Goal: Information Seeking & Learning: Check status

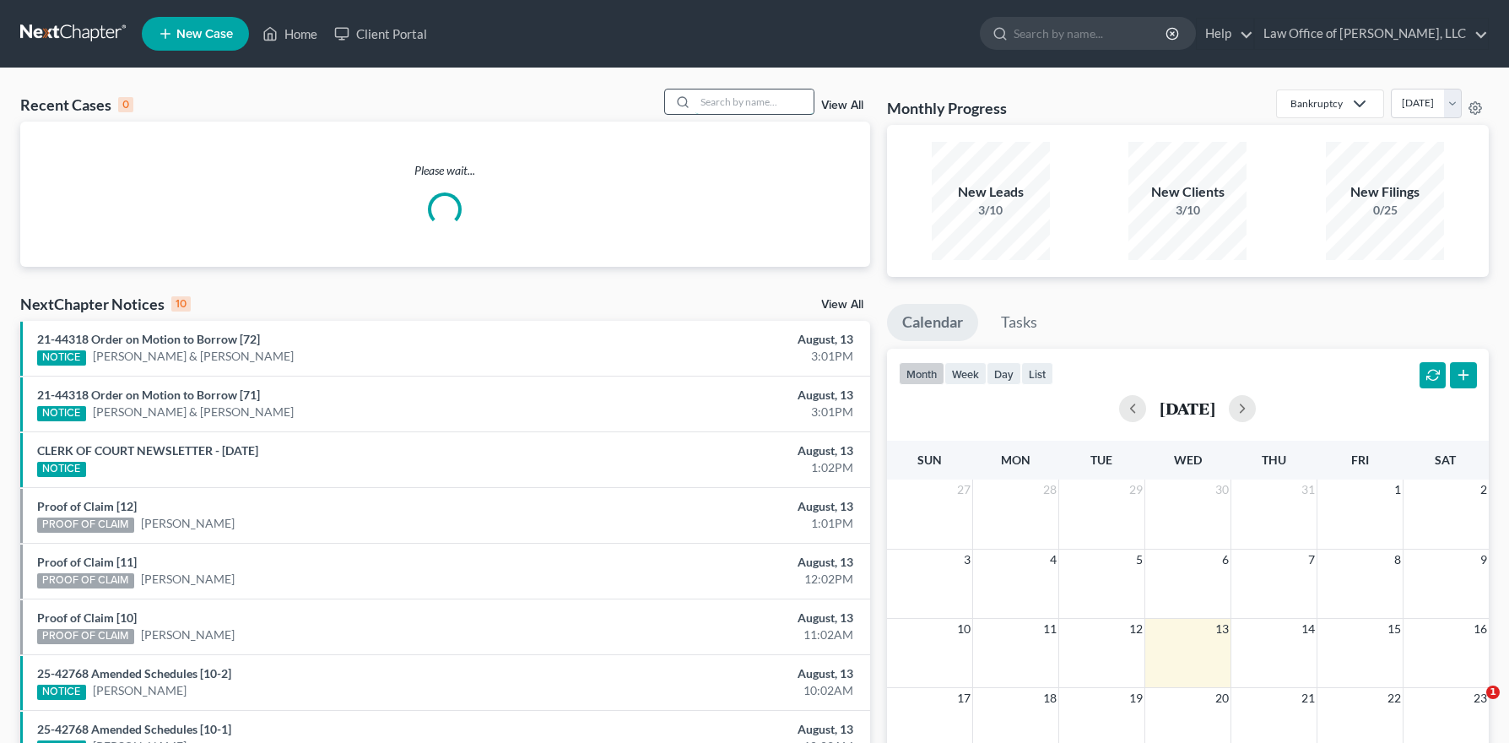
click at [739, 105] on input "search" at bounding box center [755, 101] width 118 height 24
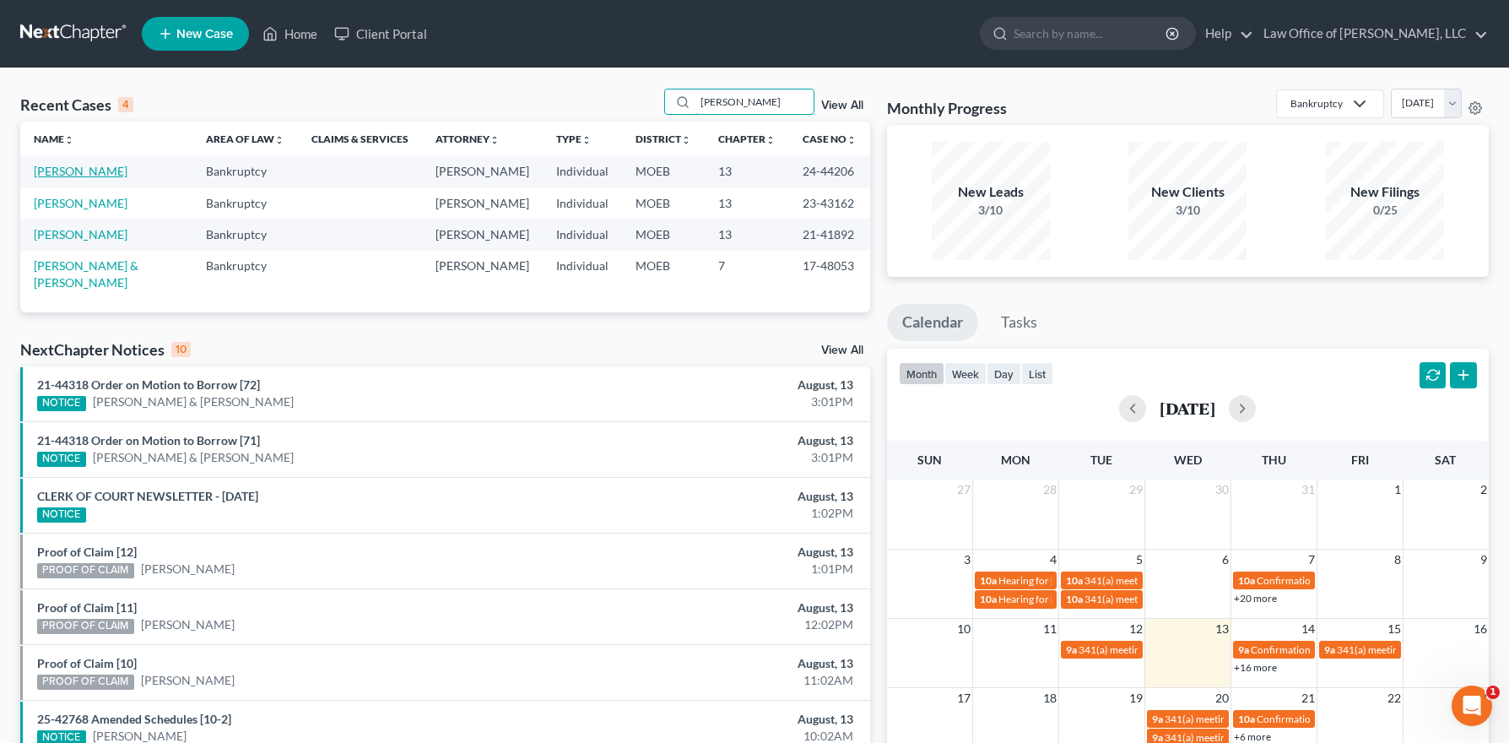
type input "[PERSON_NAME]"
click at [92, 171] on link "[PERSON_NAME]" at bounding box center [81, 171] width 94 height 14
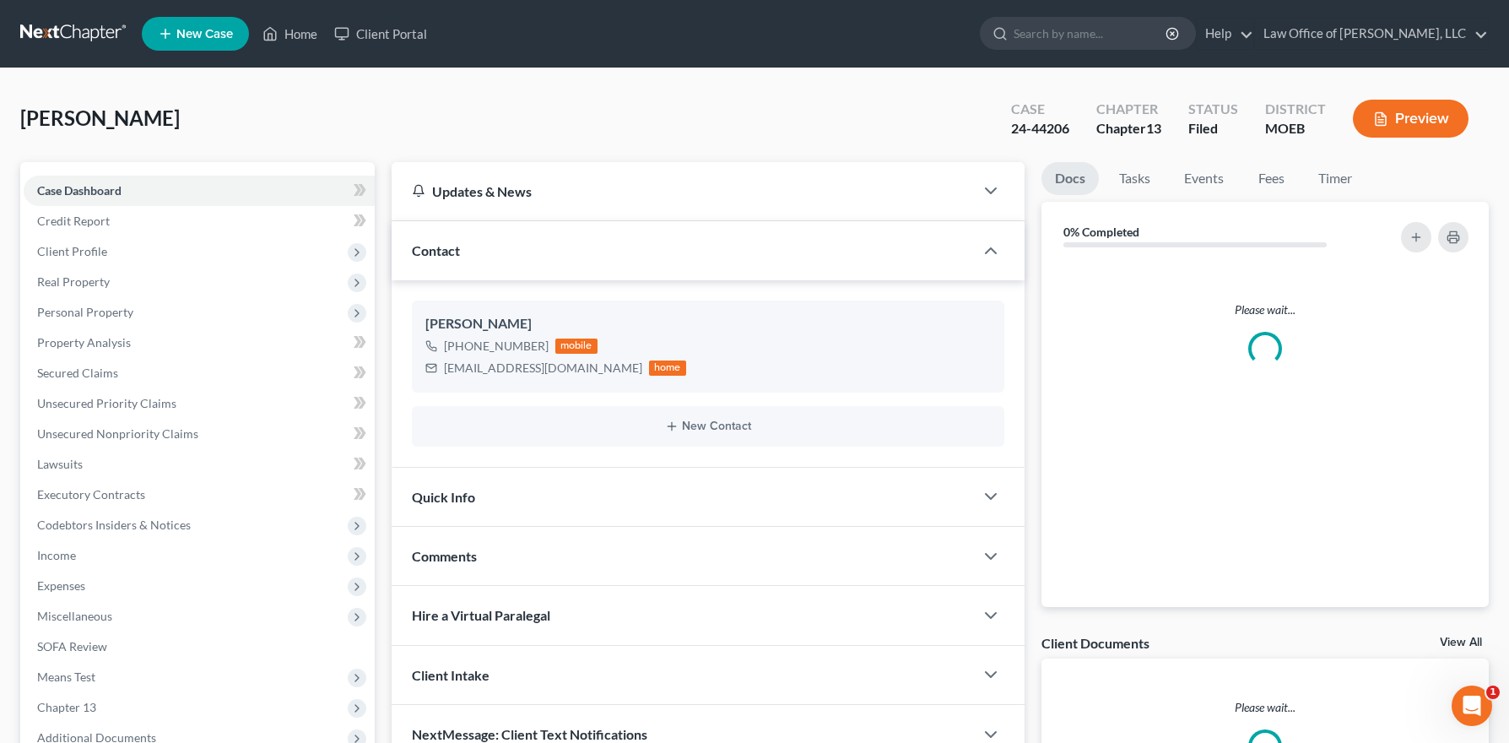
scroll to position [215, 0]
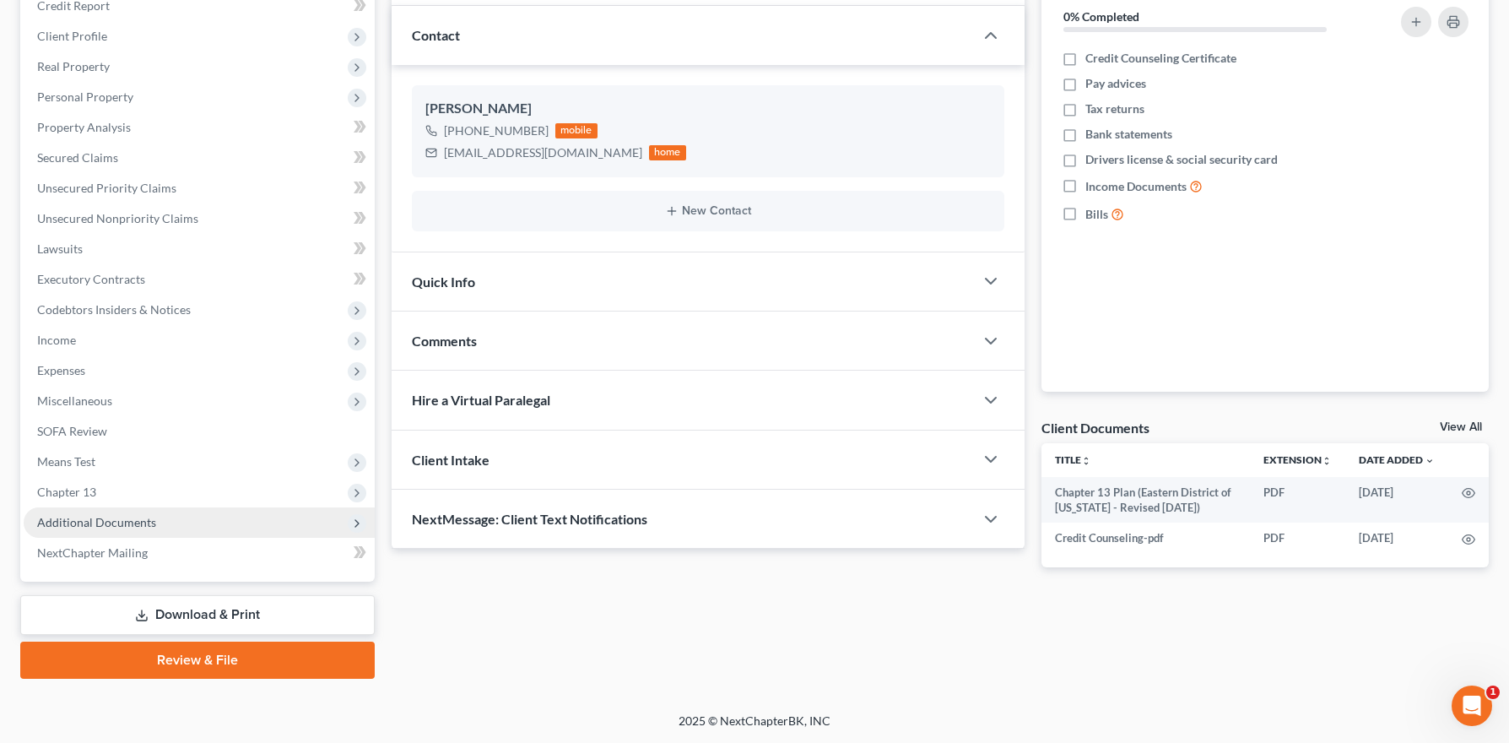
click at [110, 523] on span "Additional Documents" at bounding box center [96, 522] width 119 height 14
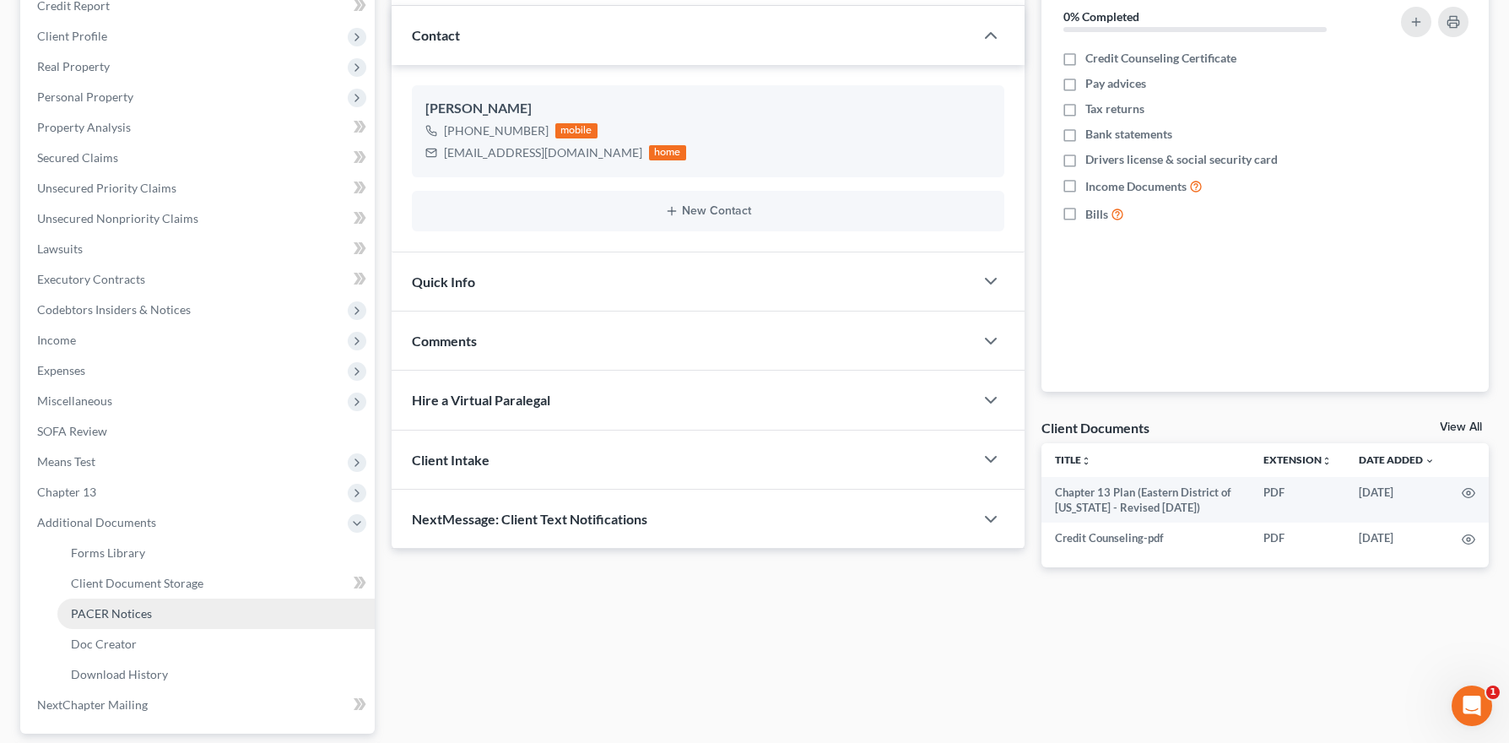
click at [211, 612] on link "PACER Notices" at bounding box center [215, 614] width 317 height 30
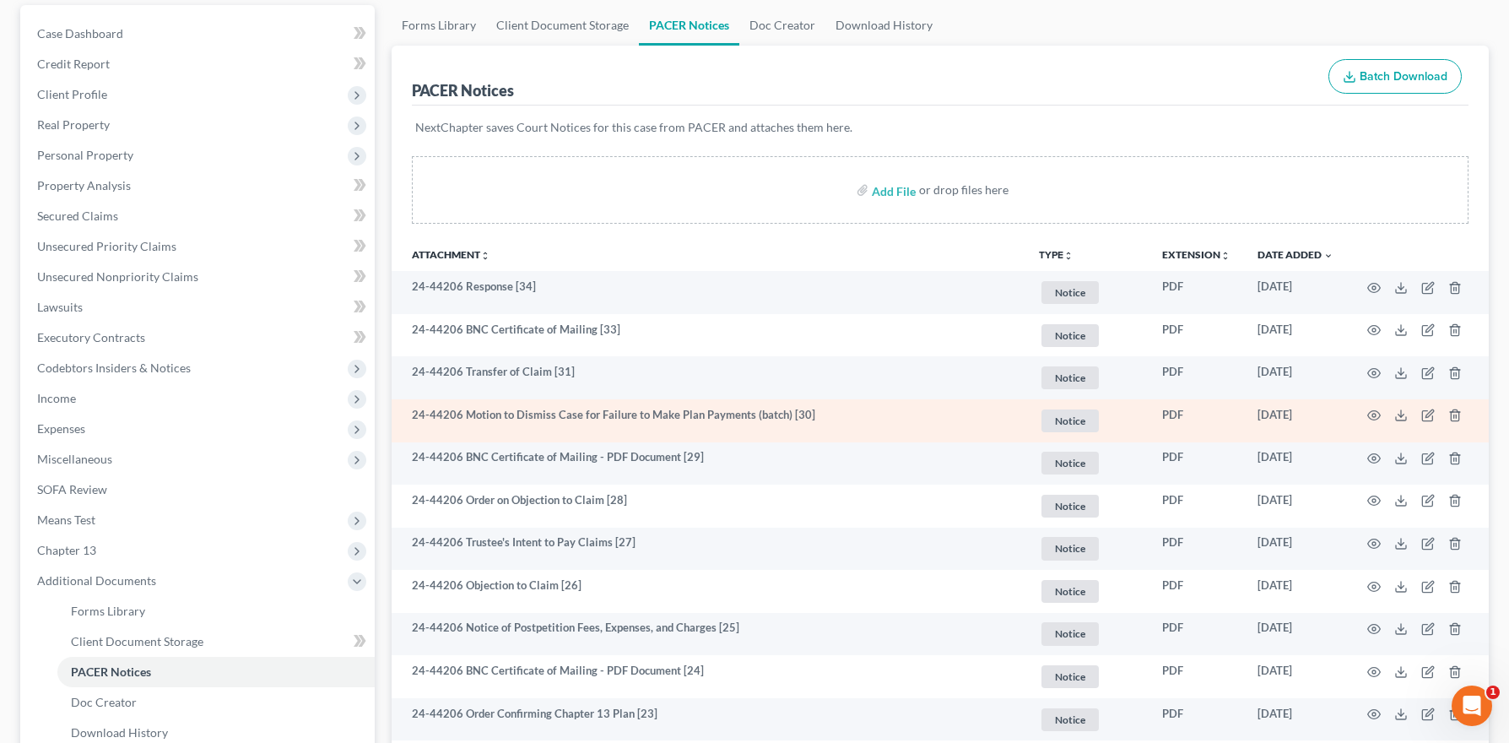
scroll to position [159, 0]
click at [1382, 412] on td at bounding box center [1418, 419] width 142 height 43
click at [1369, 415] on icon "button" at bounding box center [1374, 413] width 13 height 9
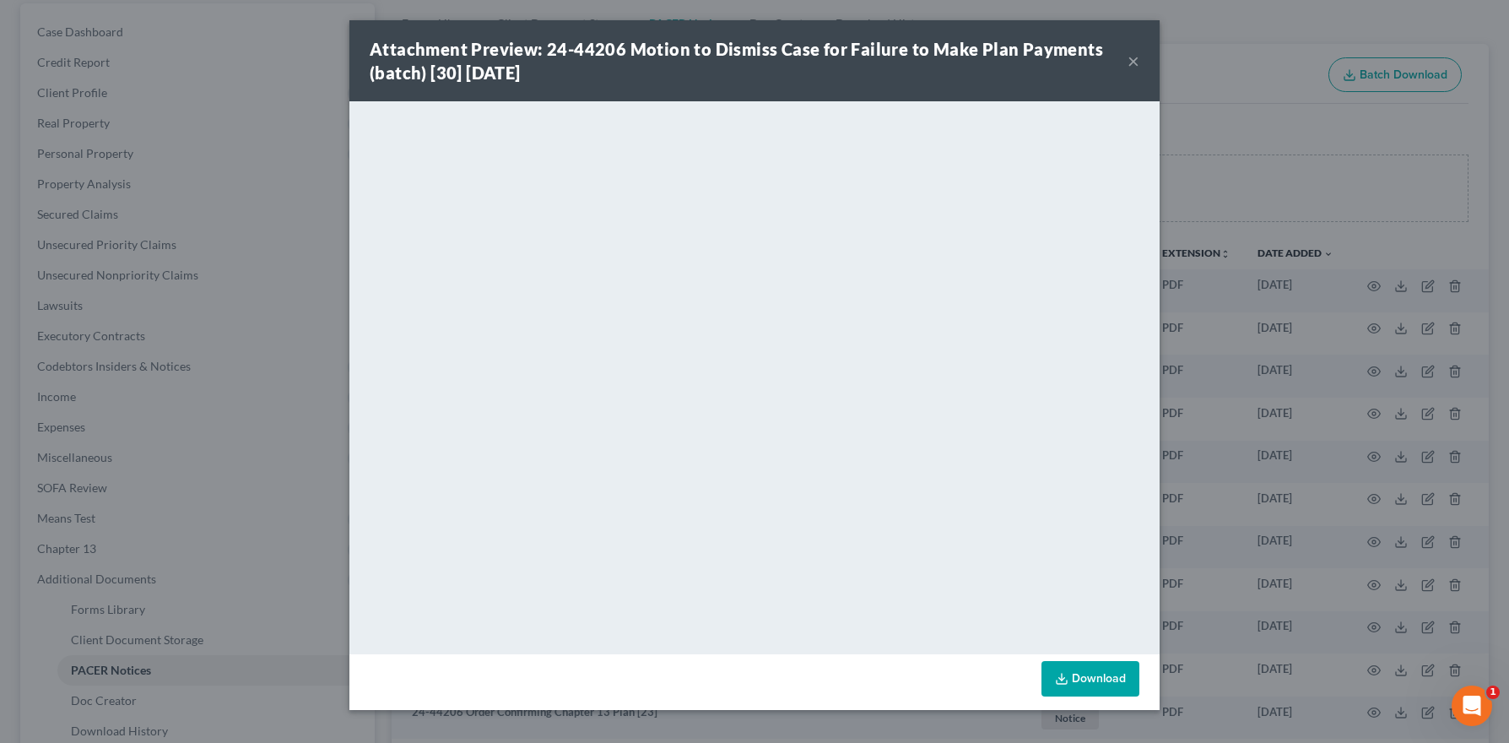
click at [1135, 63] on button "×" at bounding box center [1134, 61] width 12 height 20
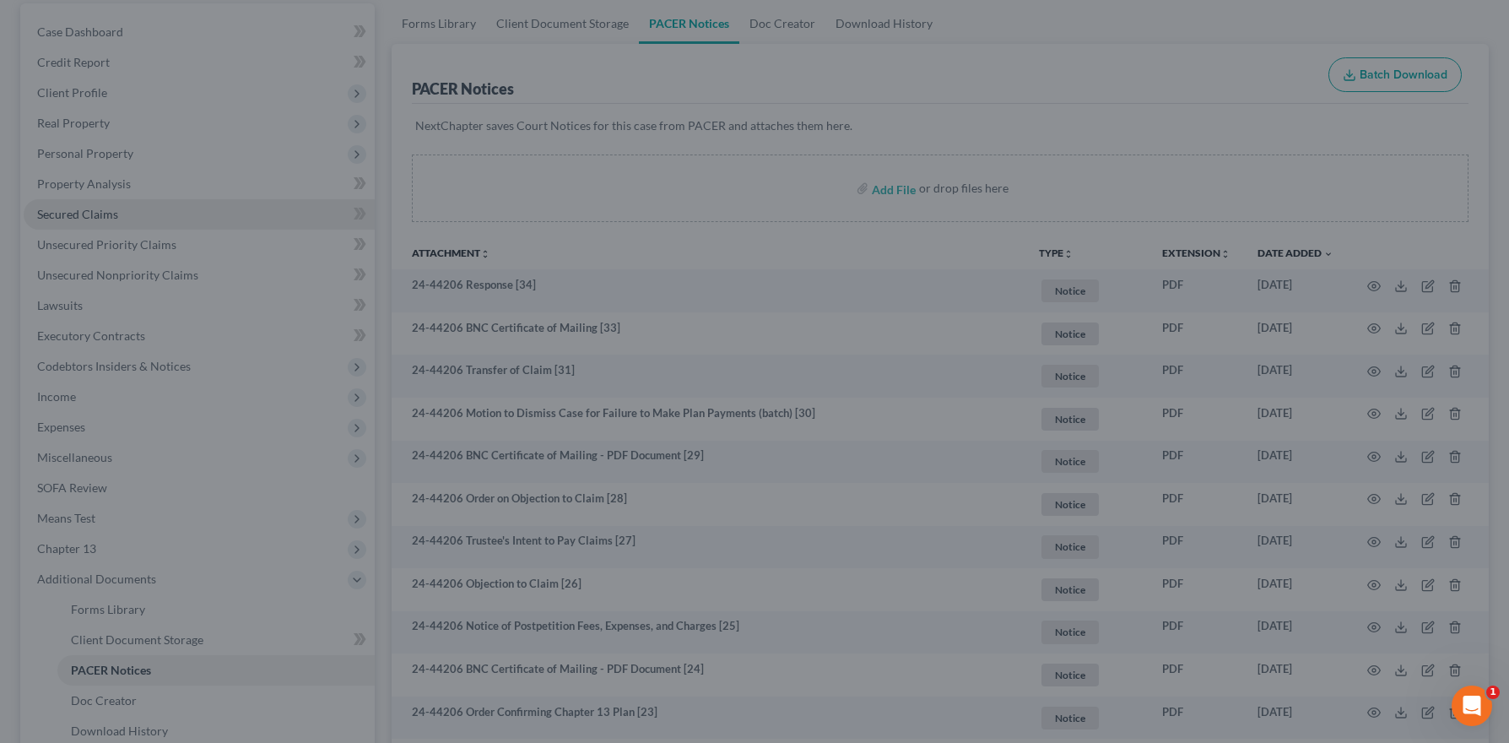
scroll to position [0, 0]
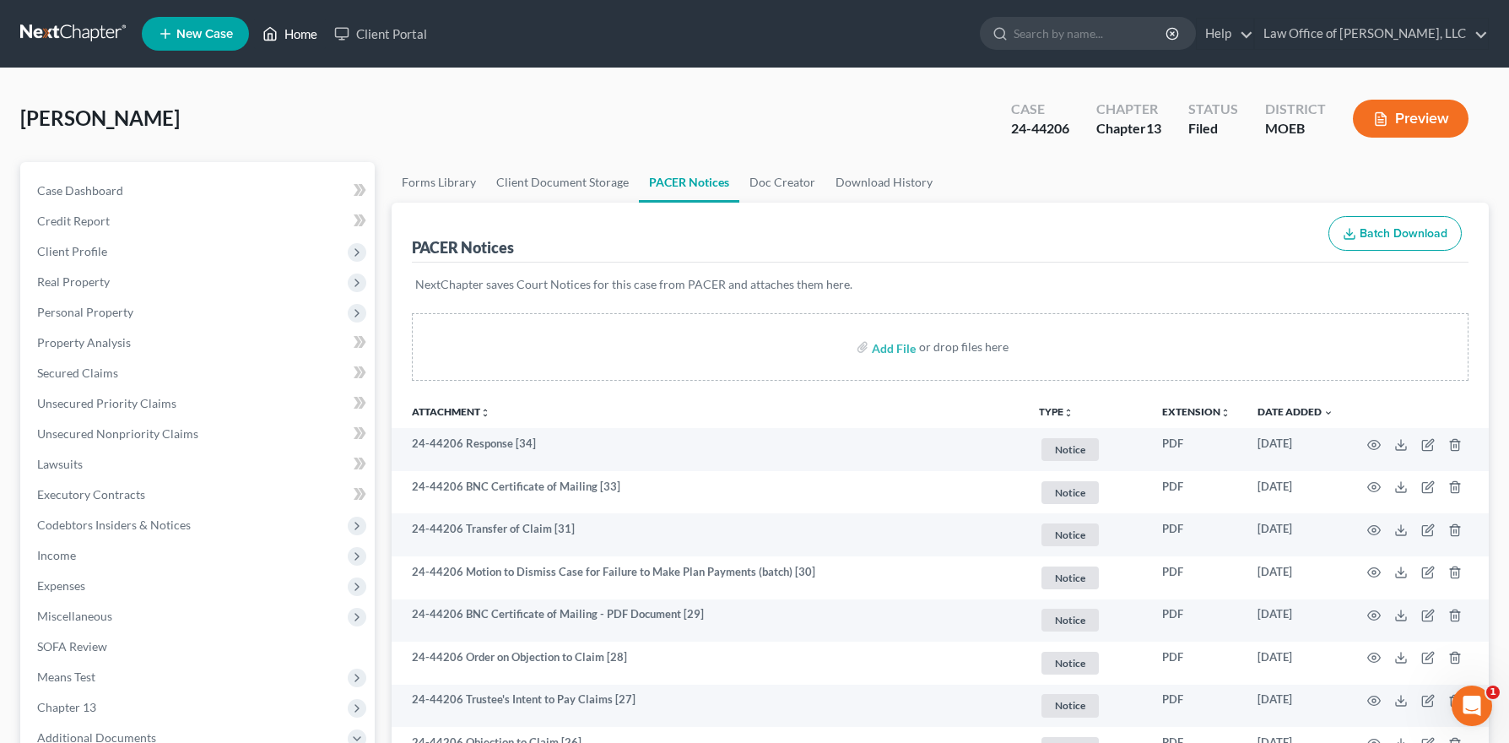
click at [301, 29] on link "Home" at bounding box center [290, 34] width 72 height 30
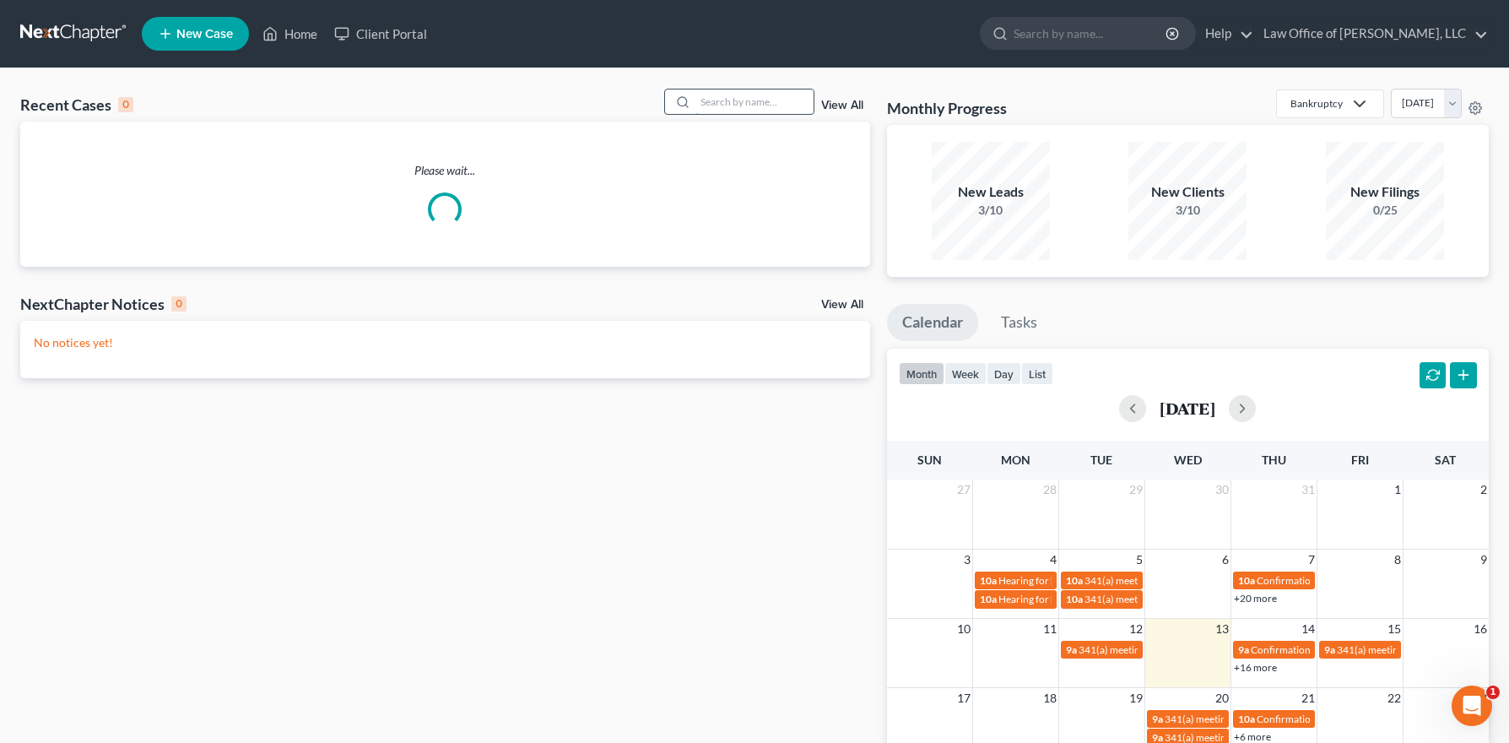
click at [747, 106] on input "search" at bounding box center [755, 101] width 118 height 24
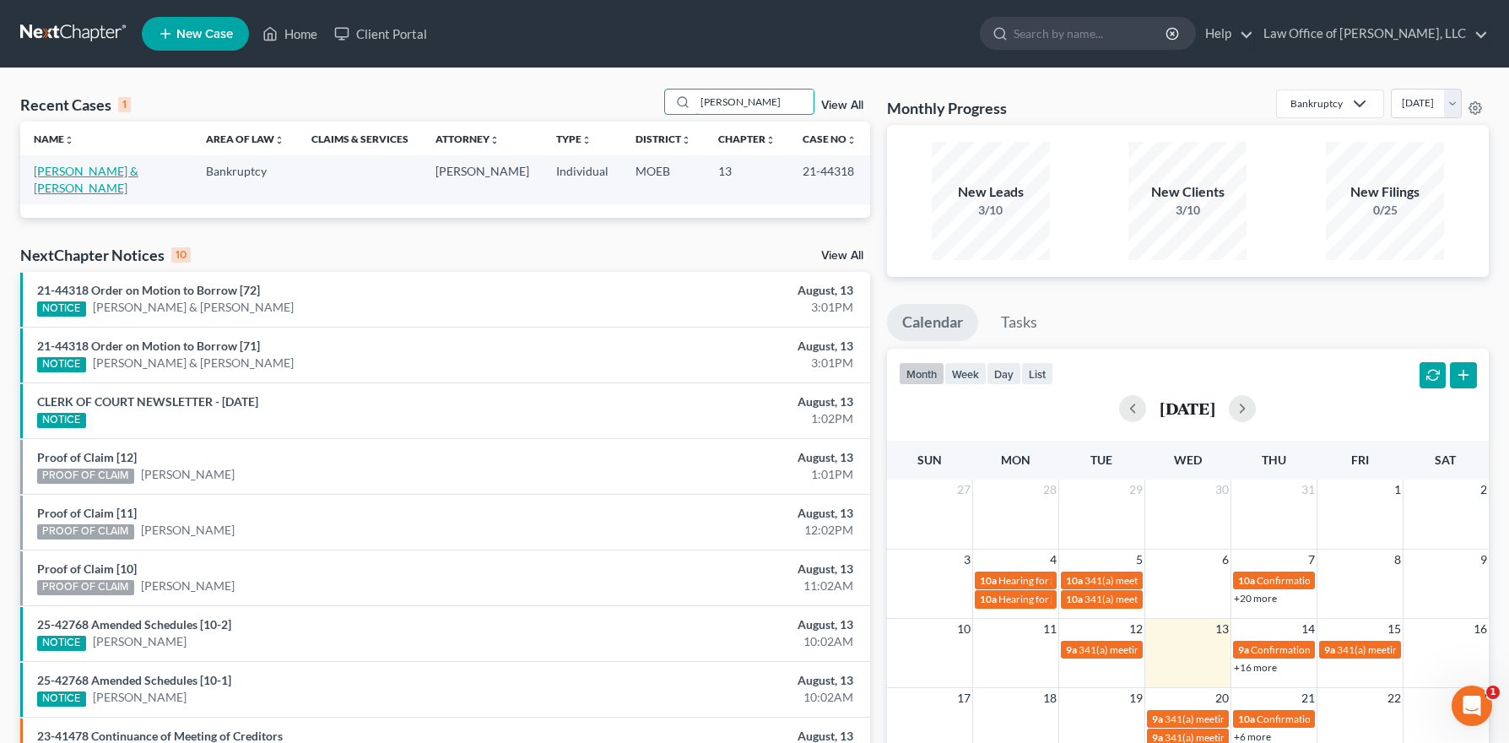
type input "[PERSON_NAME]"
click at [85, 170] on link "[PERSON_NAME] & [PERSON_NAME]" at bounding box center [86, 179] width 105 height 31
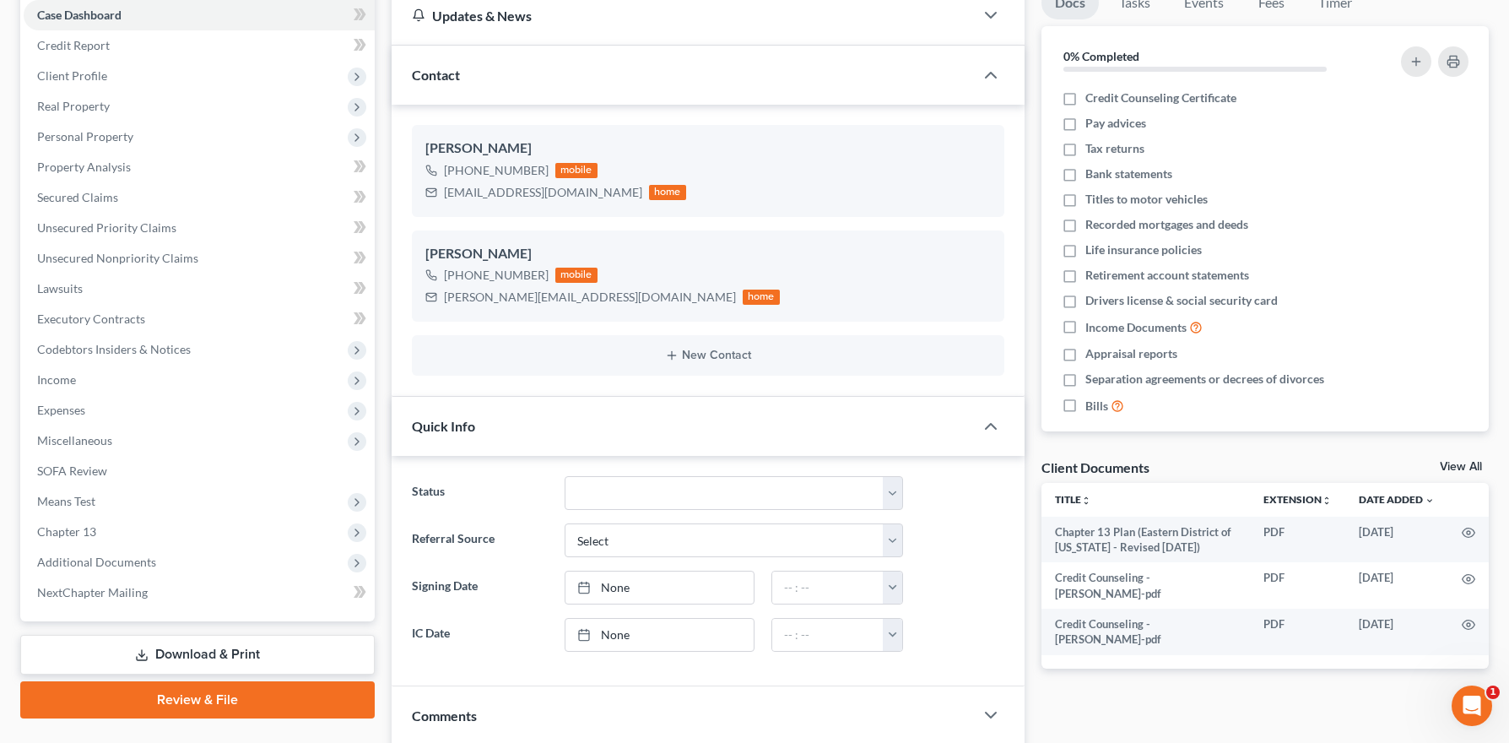
scroll to position [420, 0]
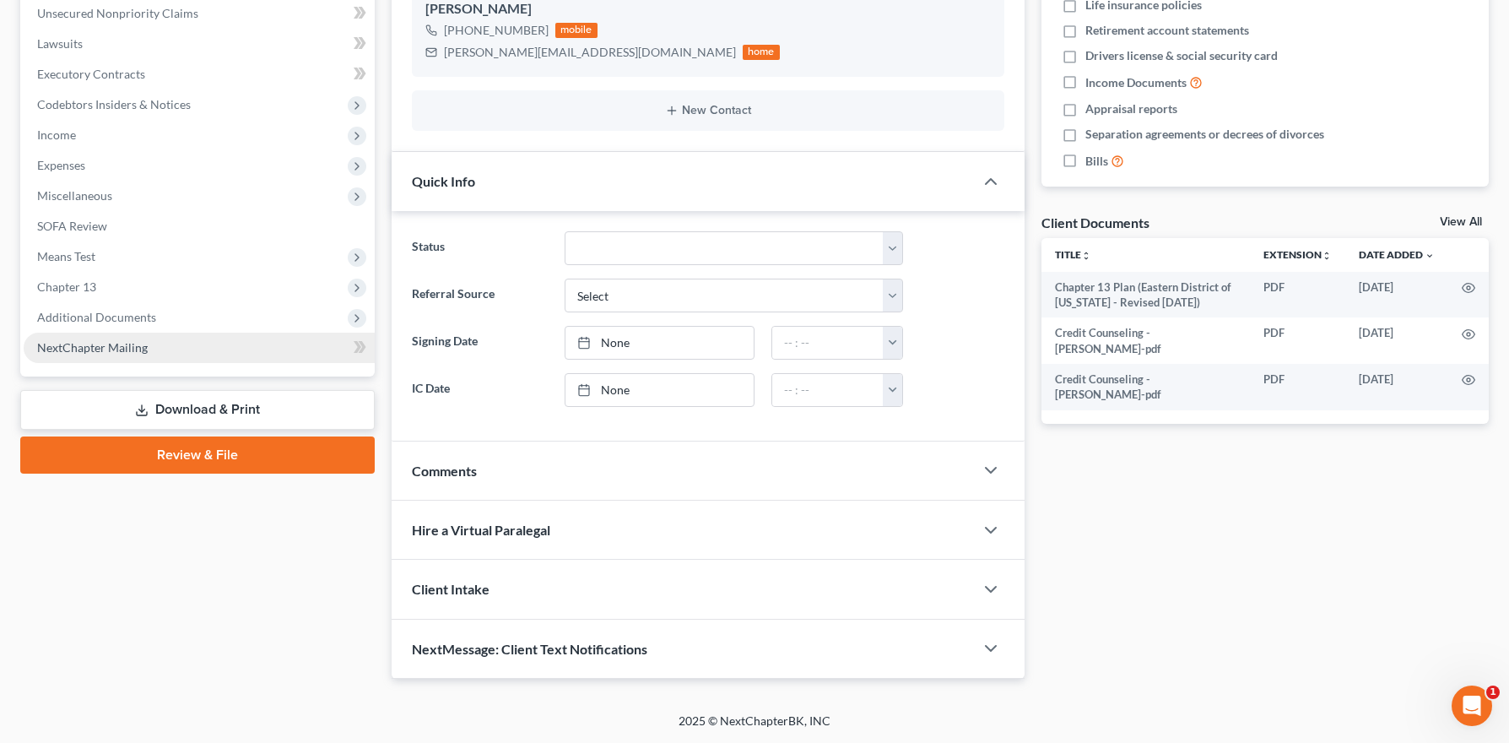
click at [100, 316] on span "Additional Documents" at bounding box center [96, 317] width 119 height 14
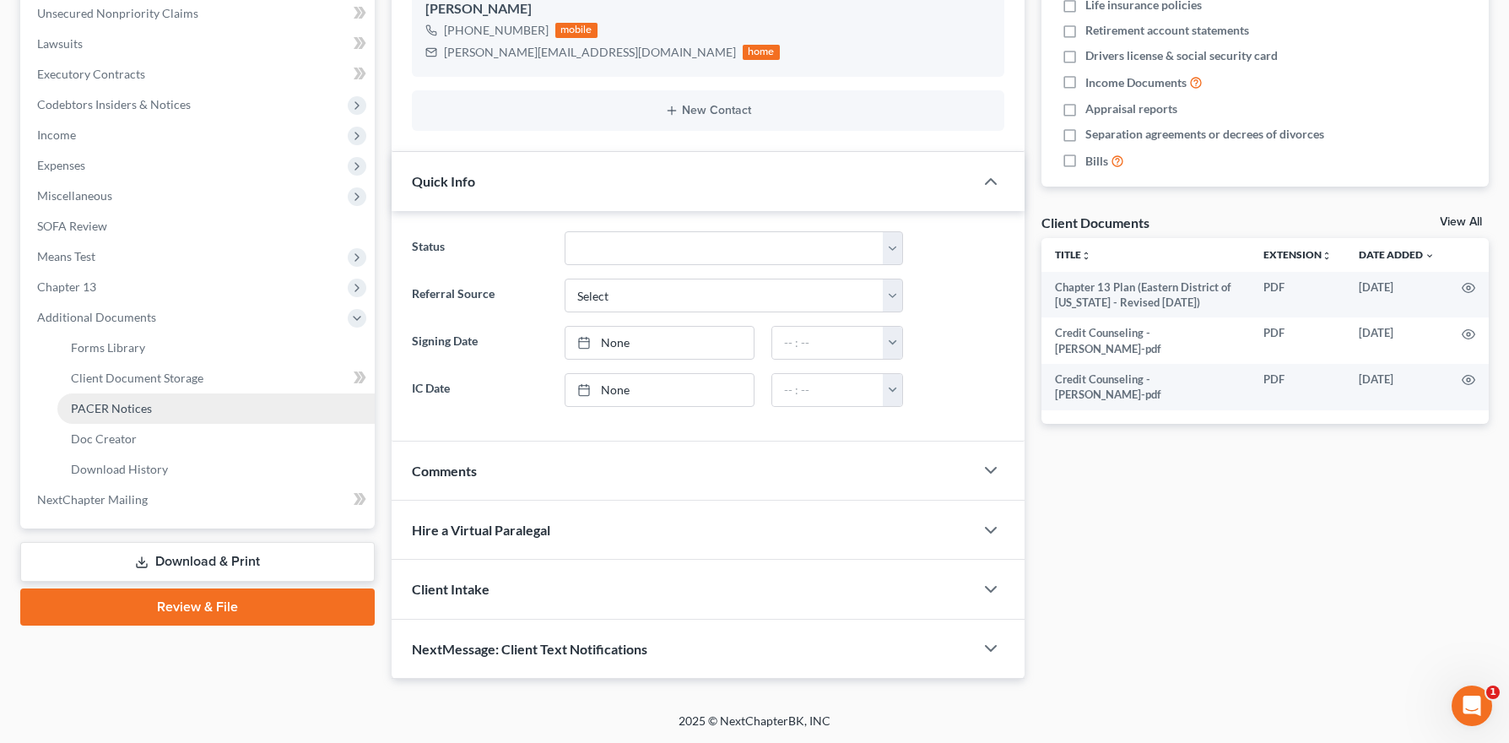
drag, startPoint x: 133, startPoint y: 411, endPoint x: 265, endPoint y: 407, distance: 132.6
click at [133, 411] on span "PACER Notices" at bounding box center [111, 408] width 81 height 14
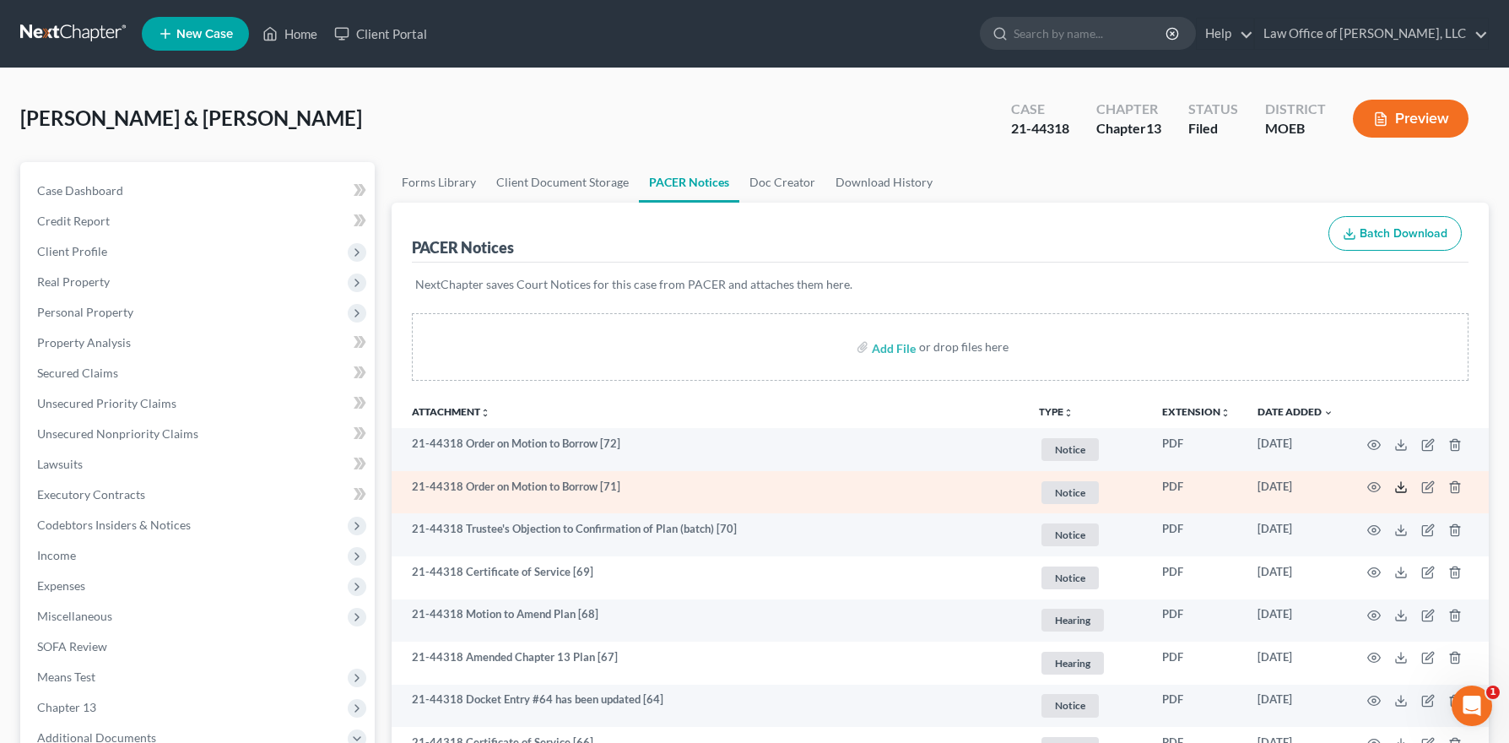
click at [1405, 486] on icon at bounding box center [1402, 487] width 14 height 14
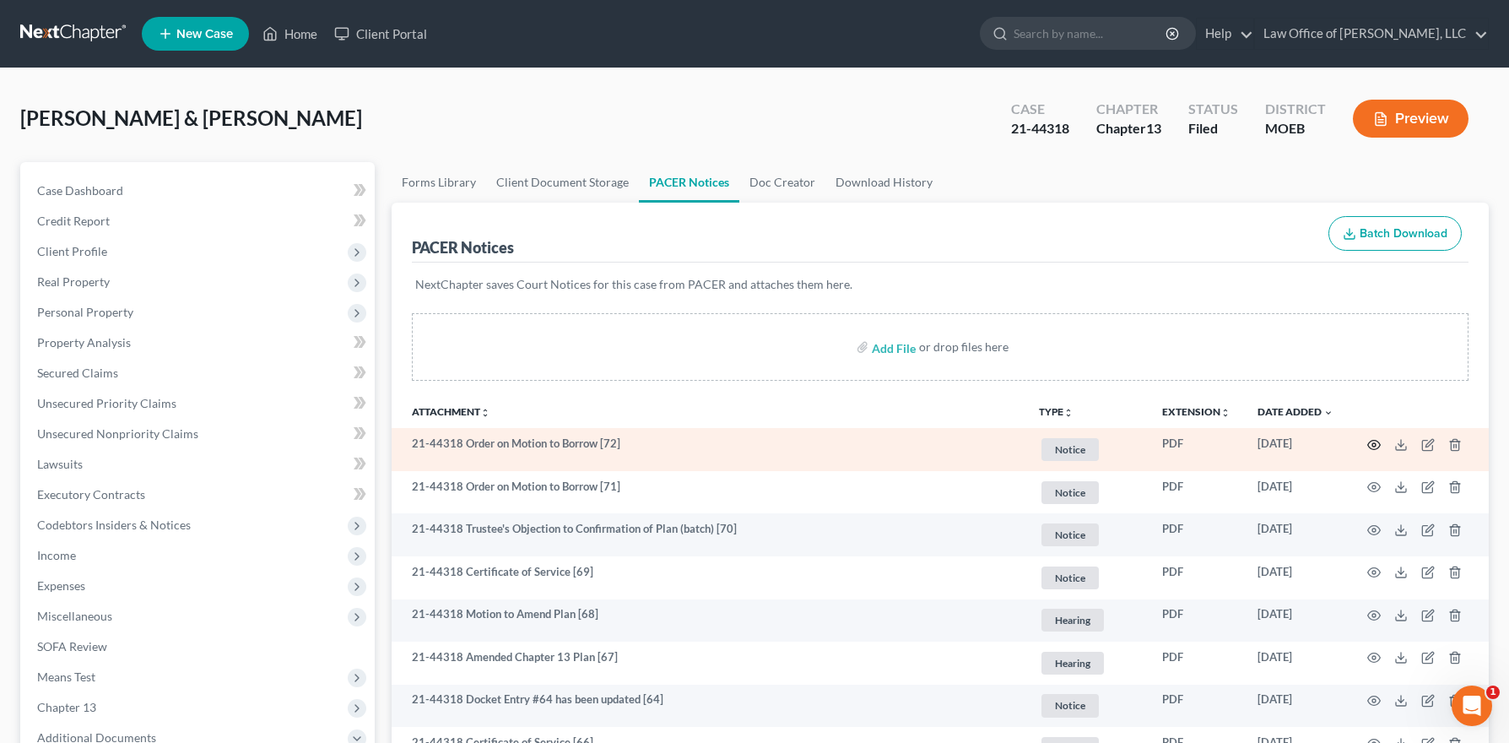
click at [1373, 443] on circle "button" at bounding box center [1374, 444] width 3 height 3
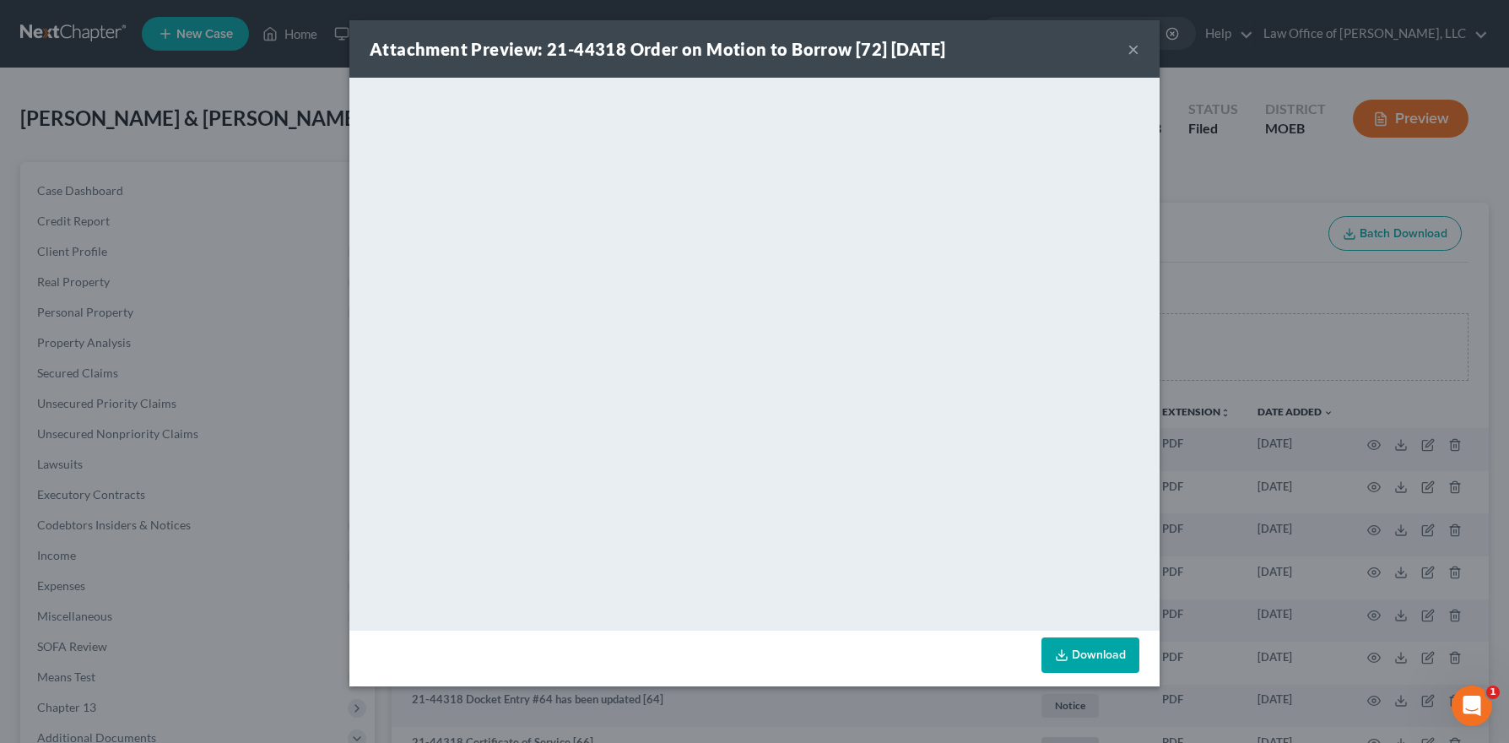
drag, startPoint x: 1138, startPoint y: 51, endPoint x: 1092, endPoint y: 50, distance: 45.6
click at [1138, 51] on button "×" at bounding box center [1134, 49] width 12 height 20
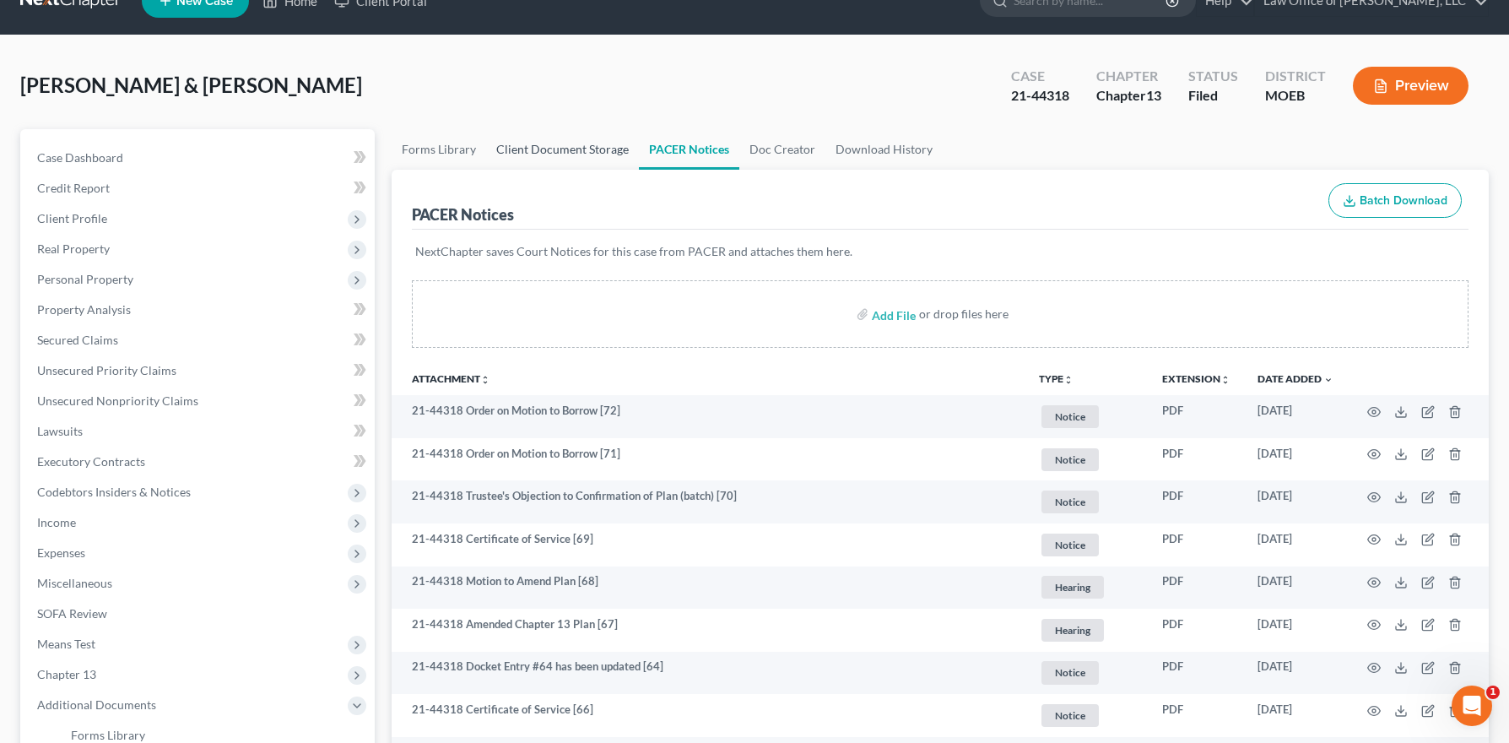
scroll to position [34, 0]
drag, startPoint x: 299, startPoint y: 4, endPoint x: 325, endPoint y: 6, distance: 26.2
click at [299, 4] on link "Home" at bounding box center [290, 0] width 72 height 30
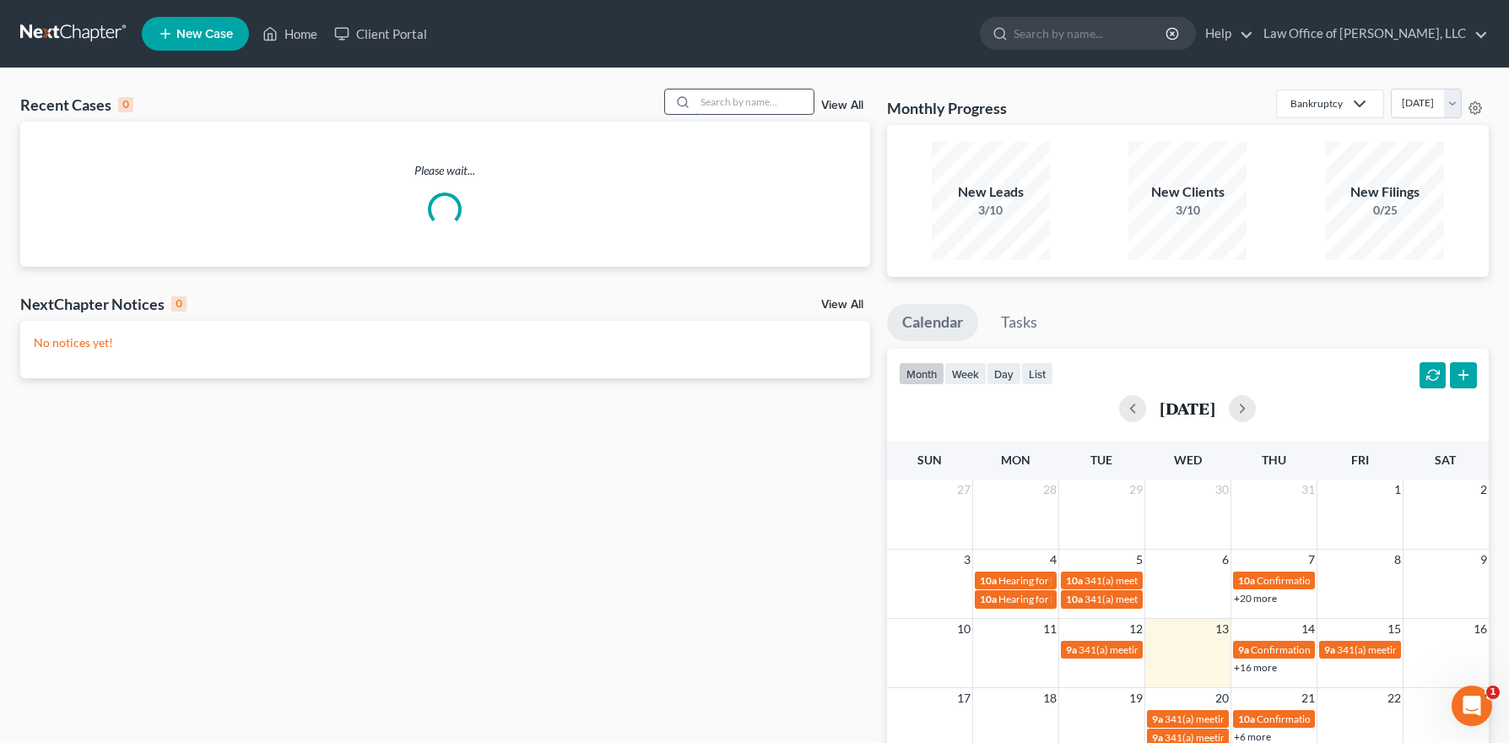
click at [740, 99] on input "search" at bounding box center [755, 101] width 118 height 24
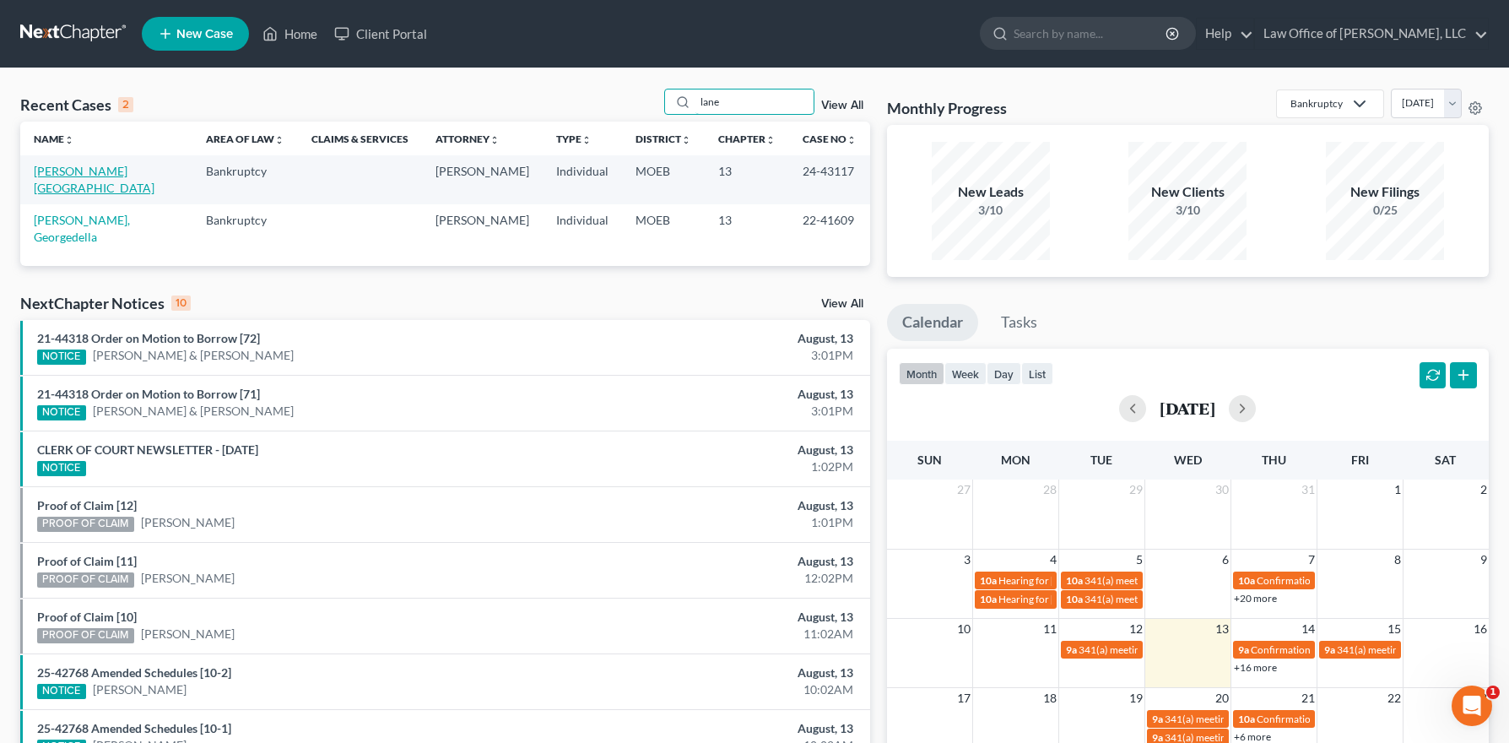
type input "lane"
click at [73, 169] on link "[PERSON_NAME][GEOGRAPHIC_DATA]" at bounding box center [94, 179] width 121 height 31
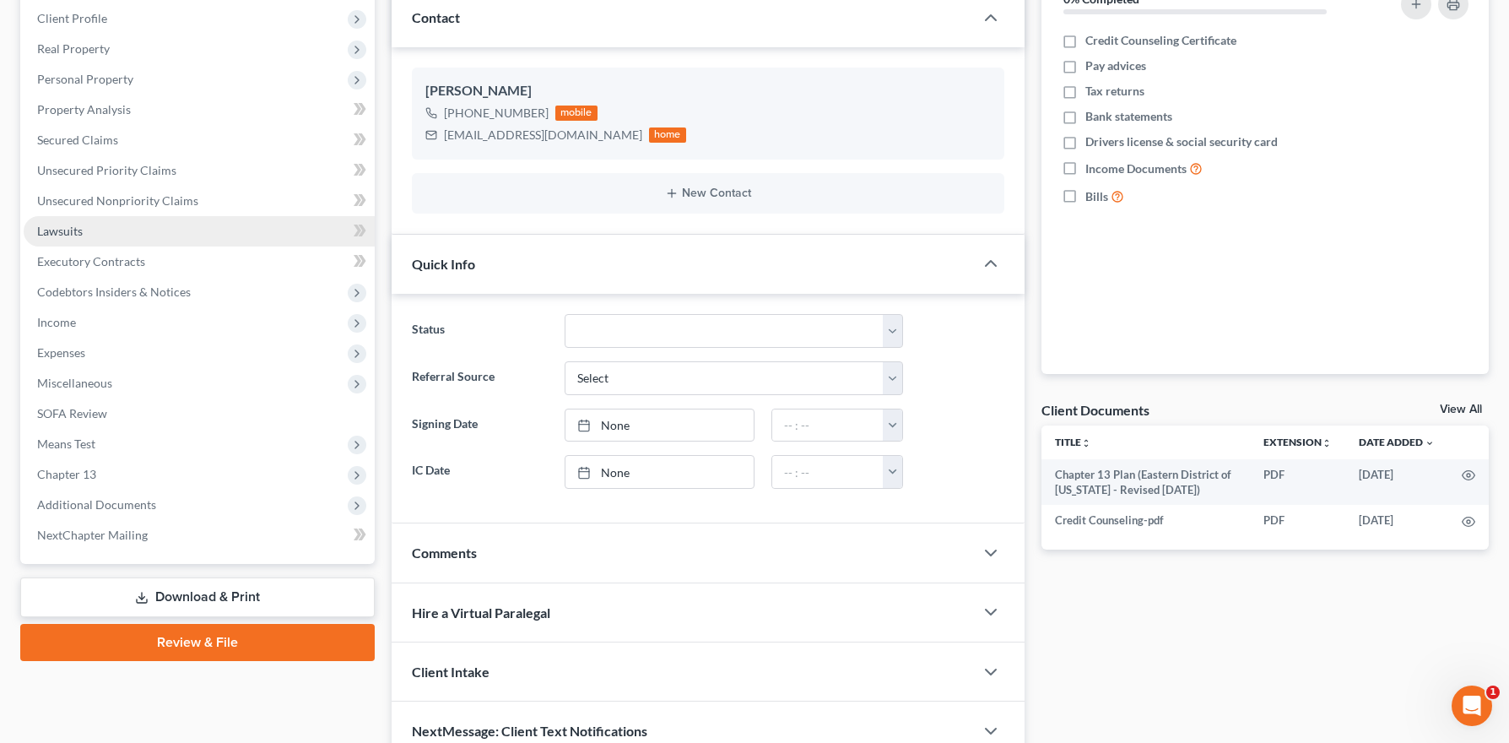
scroll to position [316, 0]
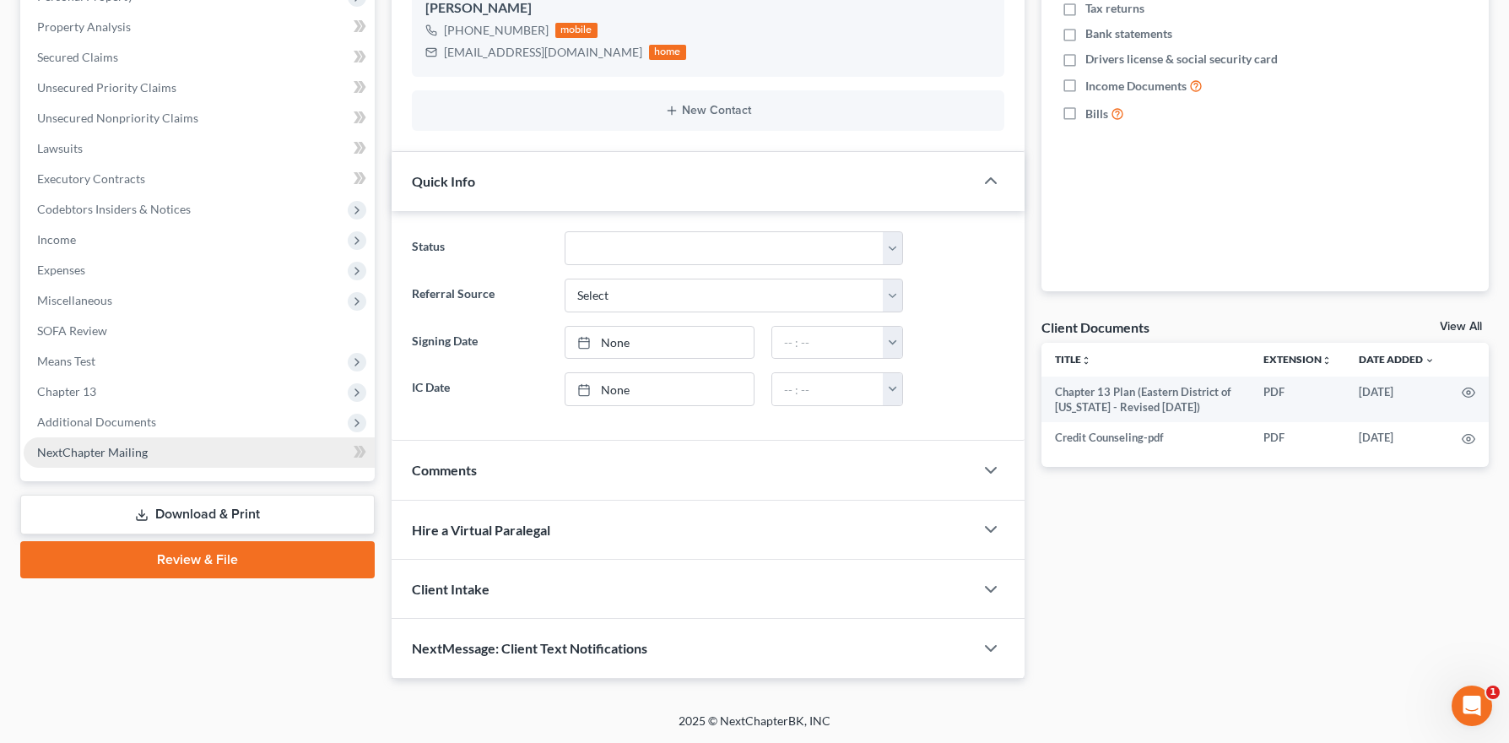
drag, startPoint x: 117, startPoint y: 431, endPoint x: 116, endPoint y: 441, distance: 9.4
click at [117, 430] on span "Additional Documents" at bounding box center [199, 422] width 351 height 30
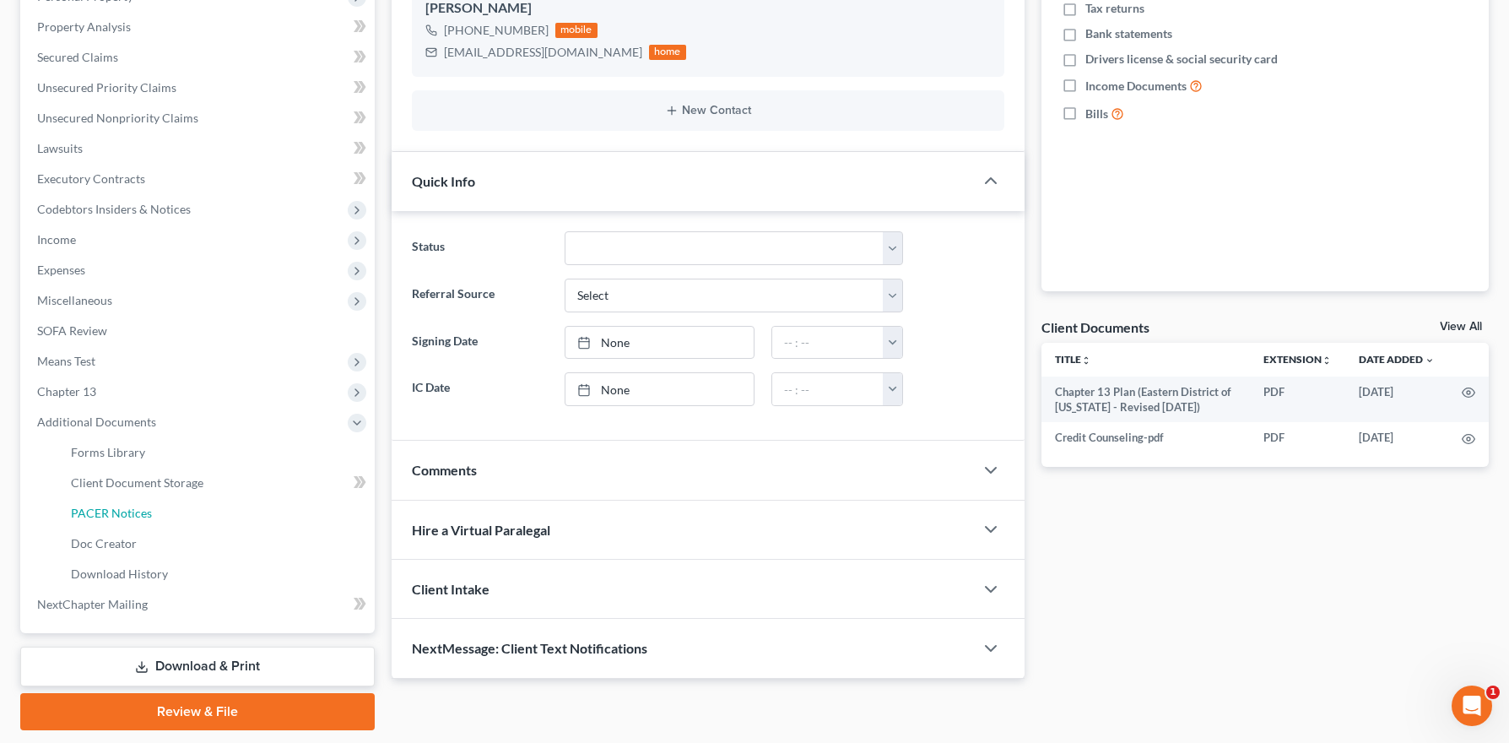
drag, startPoint x: 117, startPoint y: 511, endPoint x: 479, endPoint y: 501, distance: 362.3
click at [117, 511] on span "PACER Notices" at bounding box center [111, 513] width 81 height 14
